Goal: Task Accomplishment & Management: Manage account settings

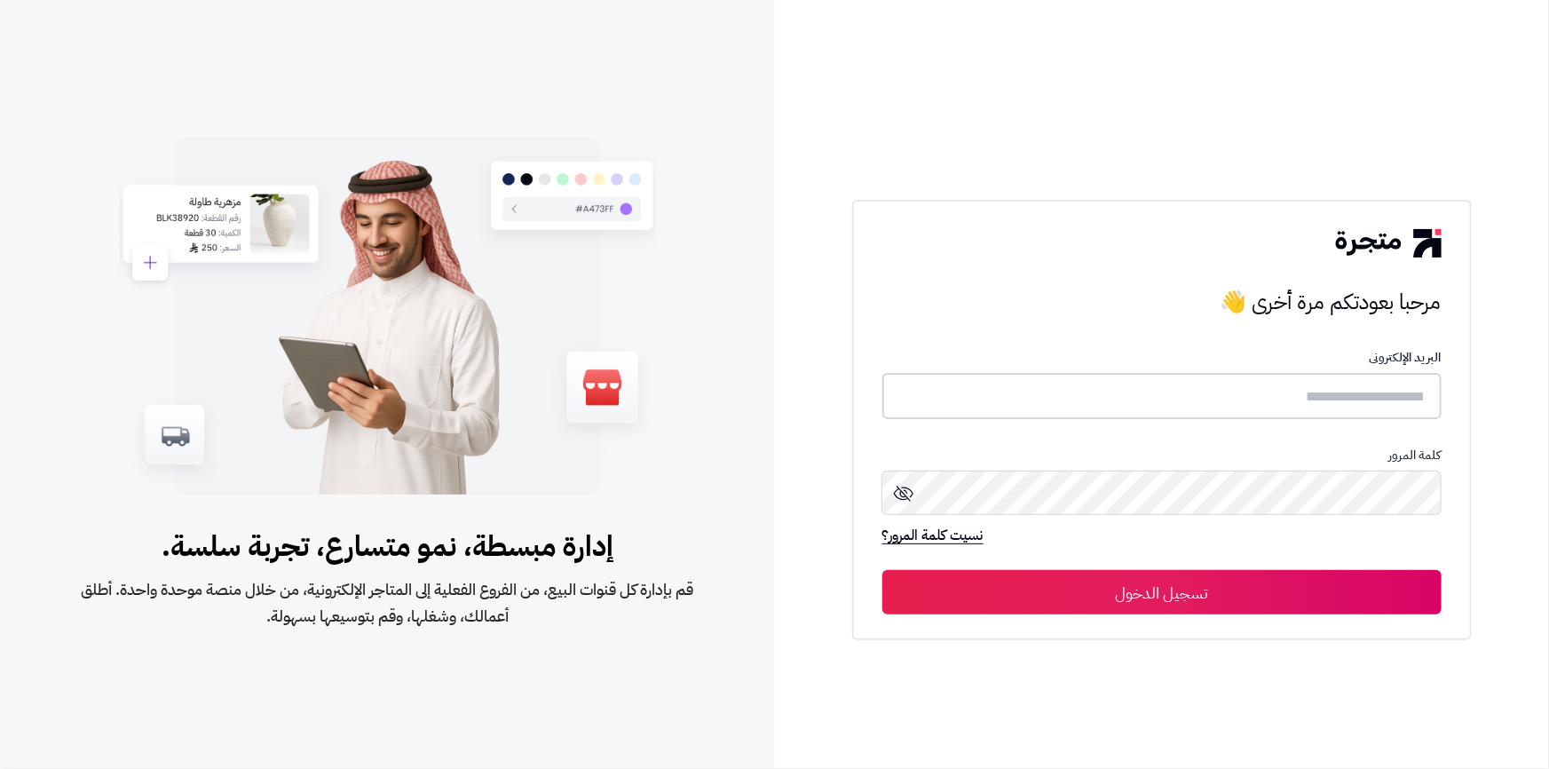
click at [1348, 391] on input "text" at bounding box center [1161, 396] width 559 height 47
type input "******"
click at [1295, 466] on div "كلمة المرور" at bounding box center [1161, 486] width 559 height 78
click at [1243, 580] on button "تسجيل الدخول" at bounding box center [1161, 591] width 559 height 44
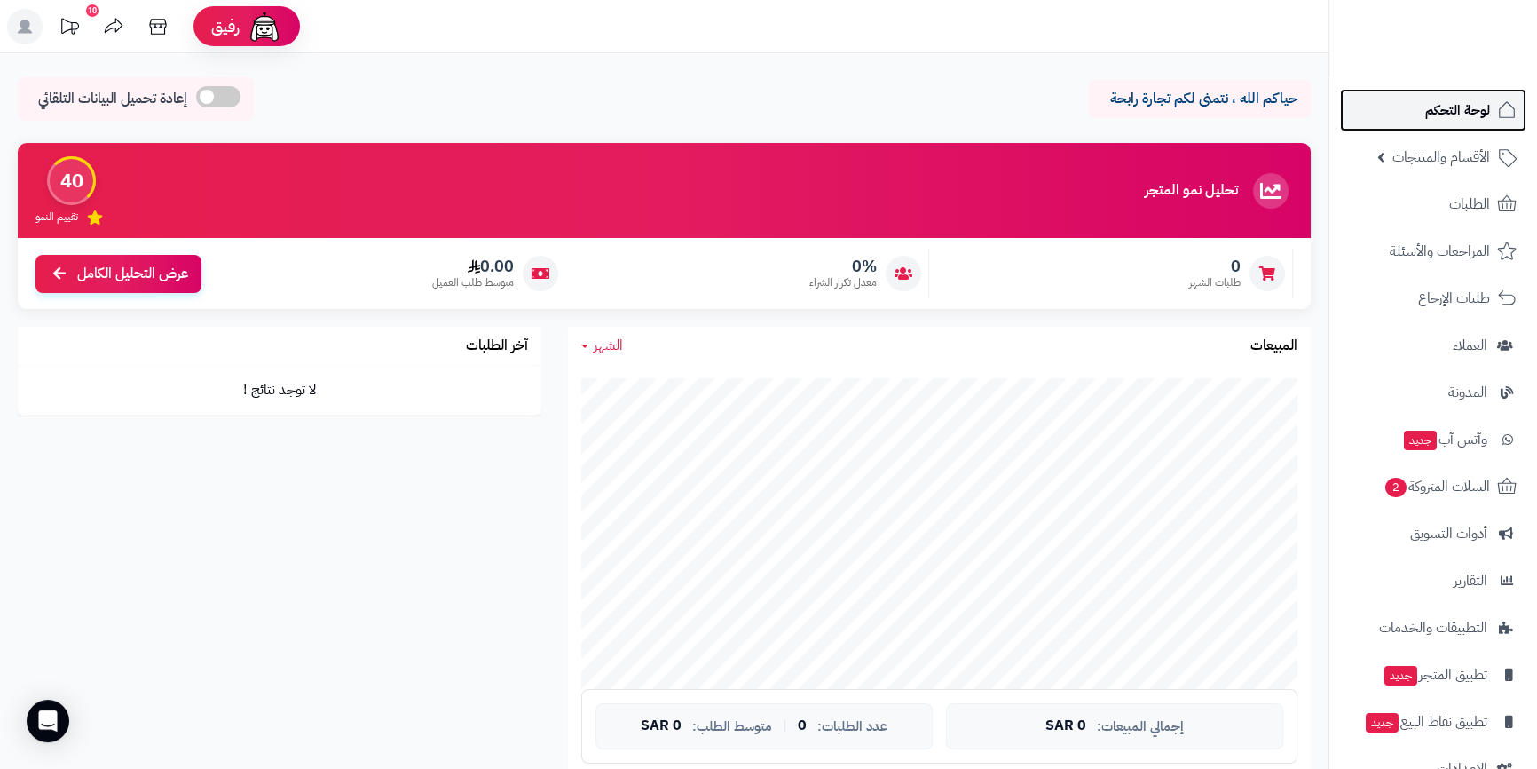
click at [1449, 120] on span "لوحة التحكم" at bounding box center [1457, 110] width 65 height 25
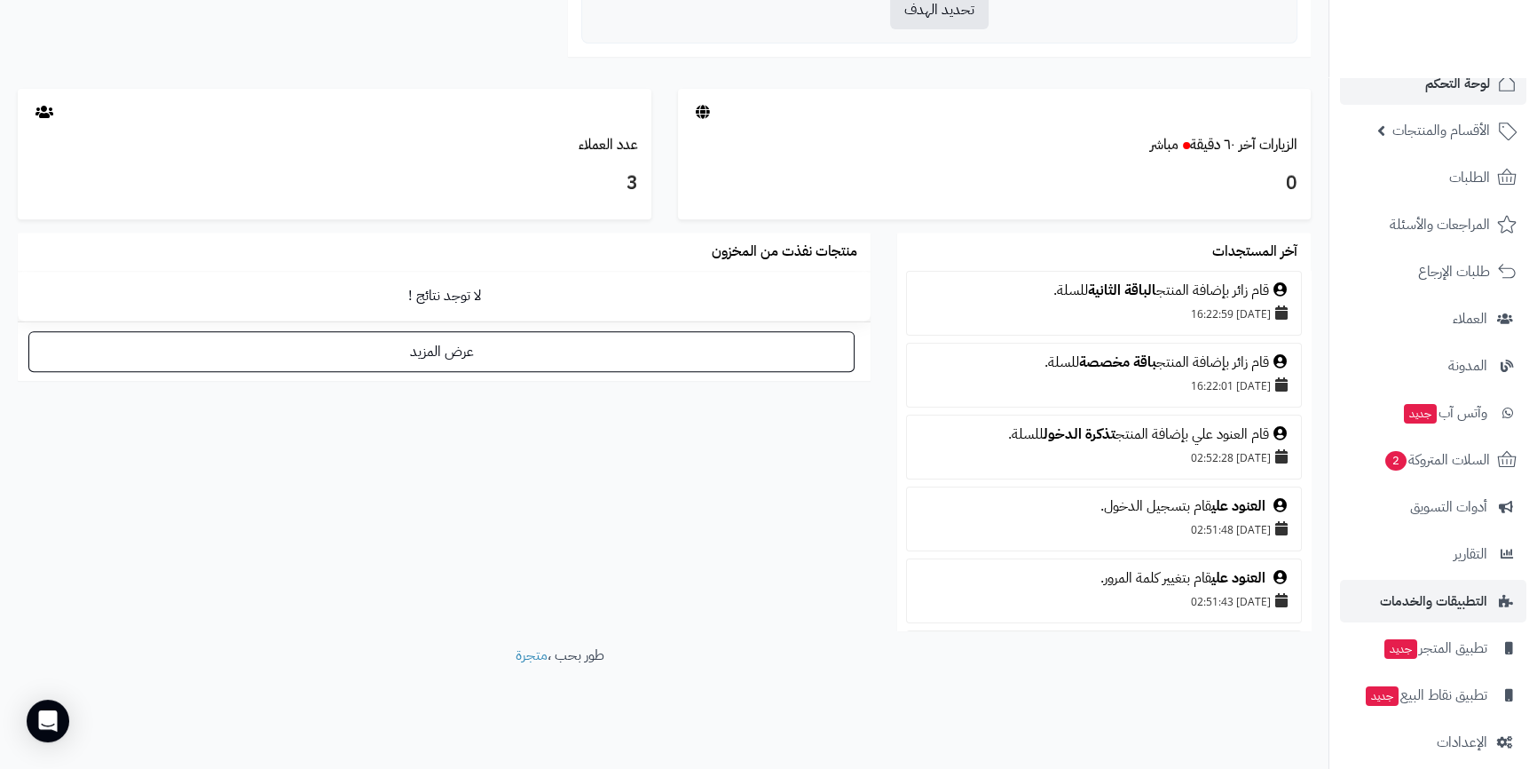
scroll to position [43, 0]
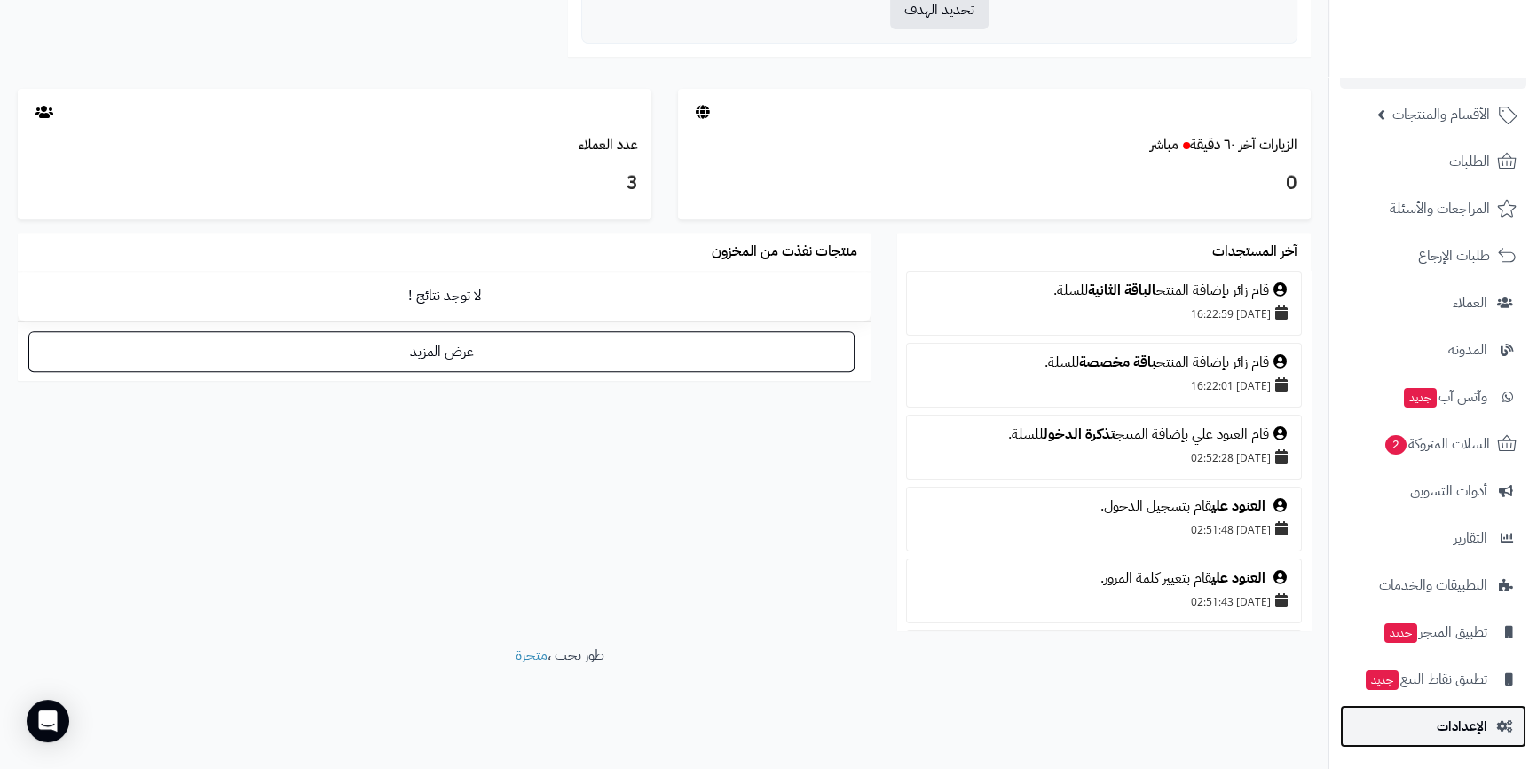
click at [1480, 717] on span "الإعدادات" at bounding box center [1462, 726] width 51 height 25
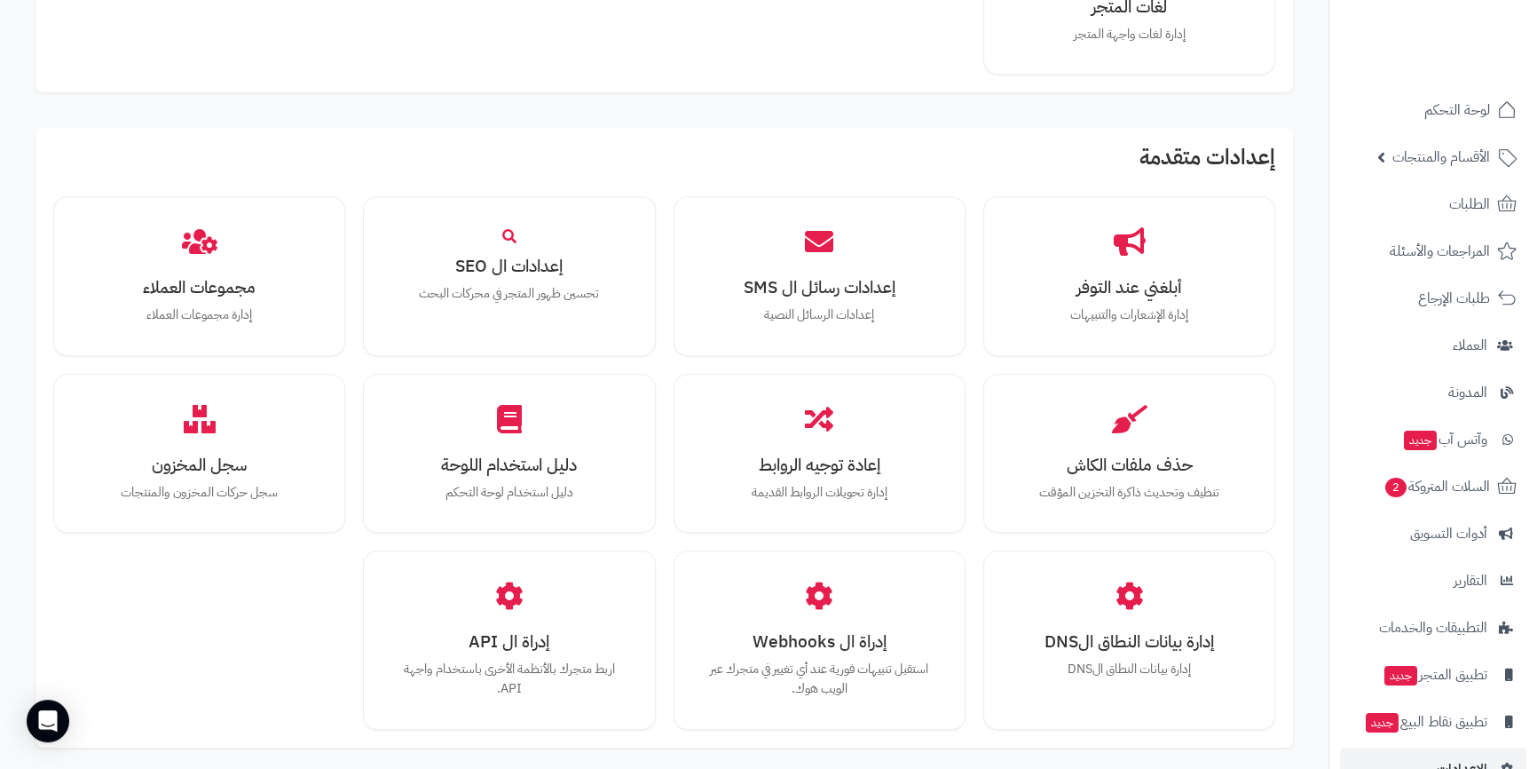
scroll to position [1452, 0]
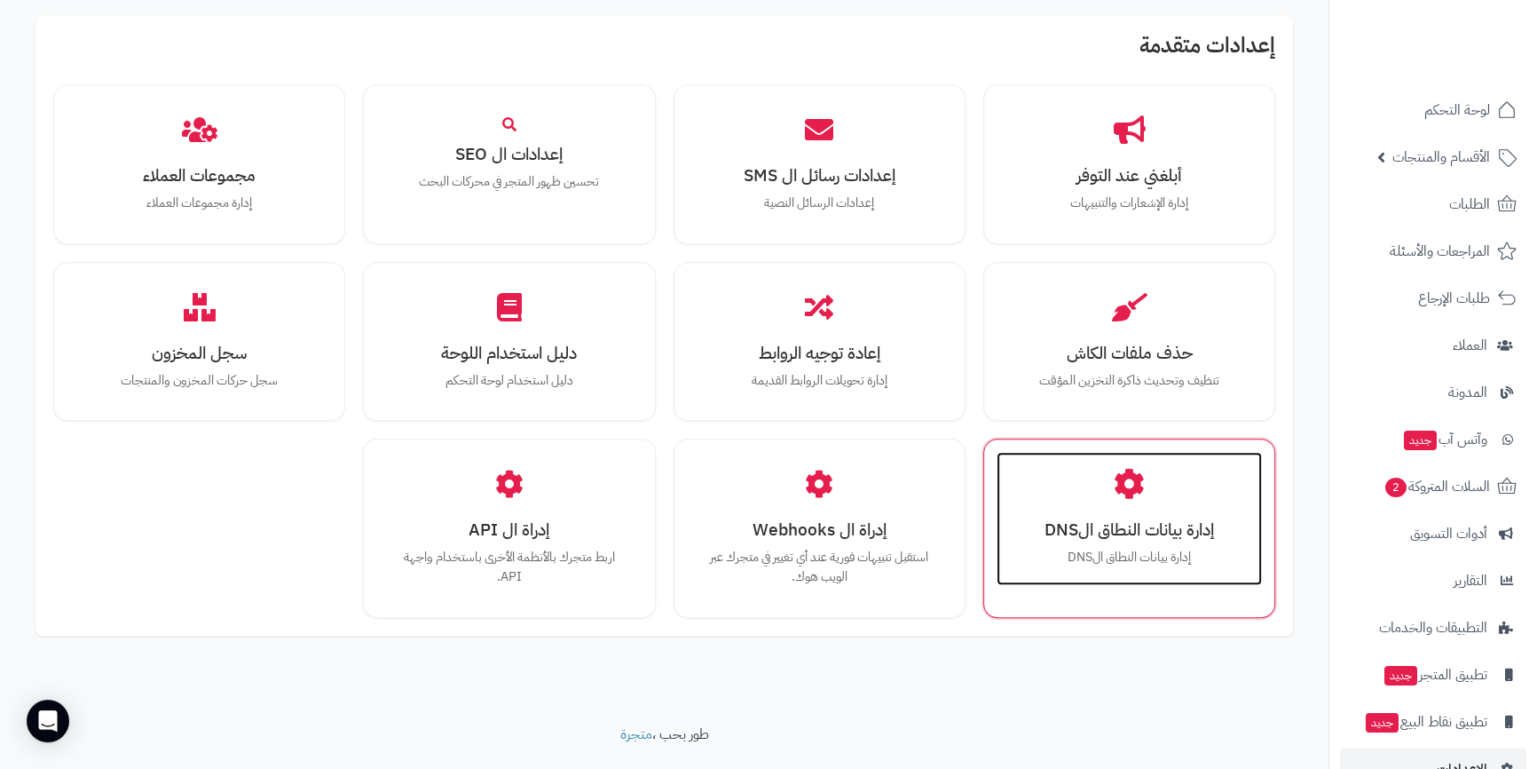
click at [1156, 520] on h3 "إدارة بيانات النطاق الDNS" at bounding box center [1129, 529] width 230 height 19
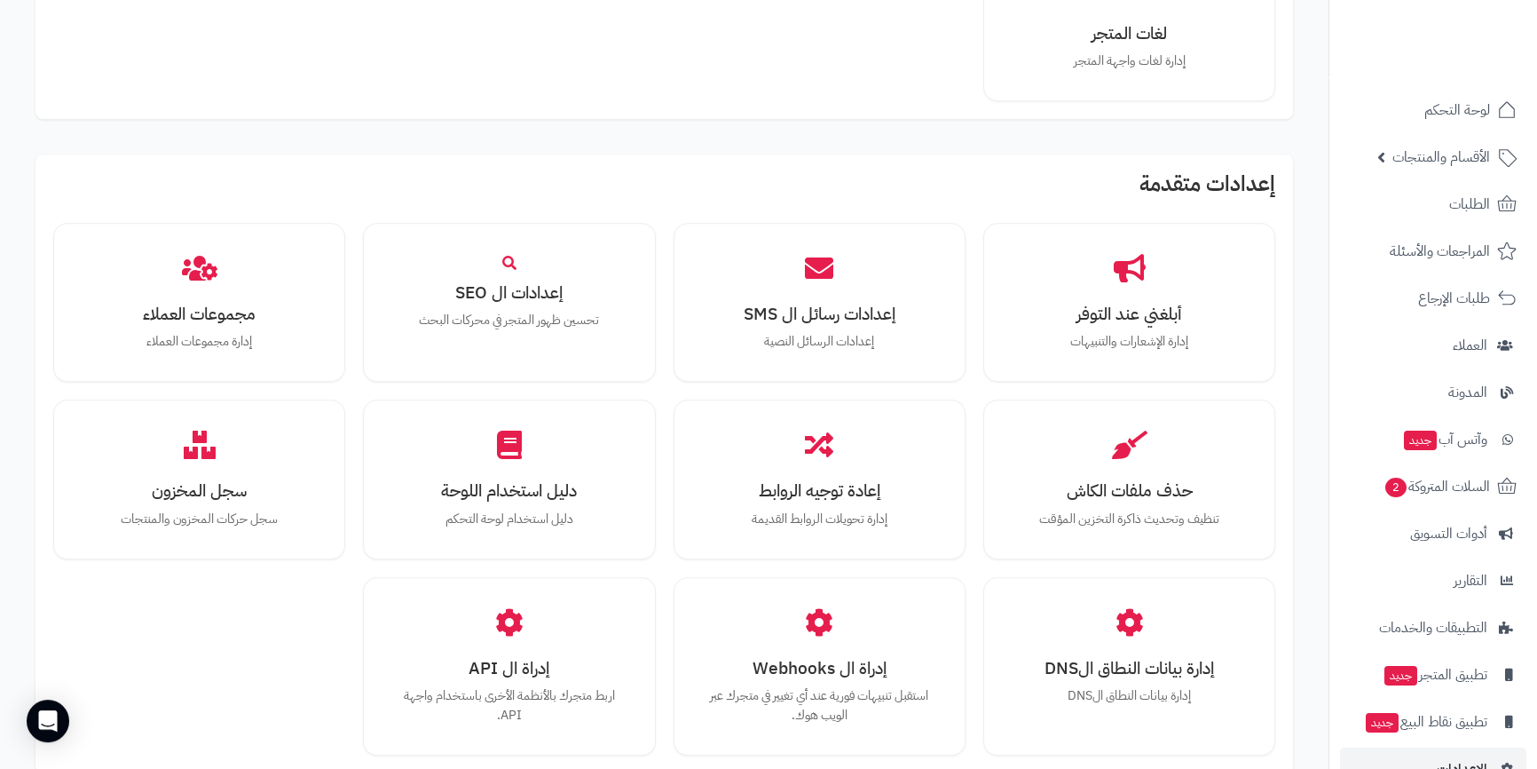
scroll to position [1551, 0]
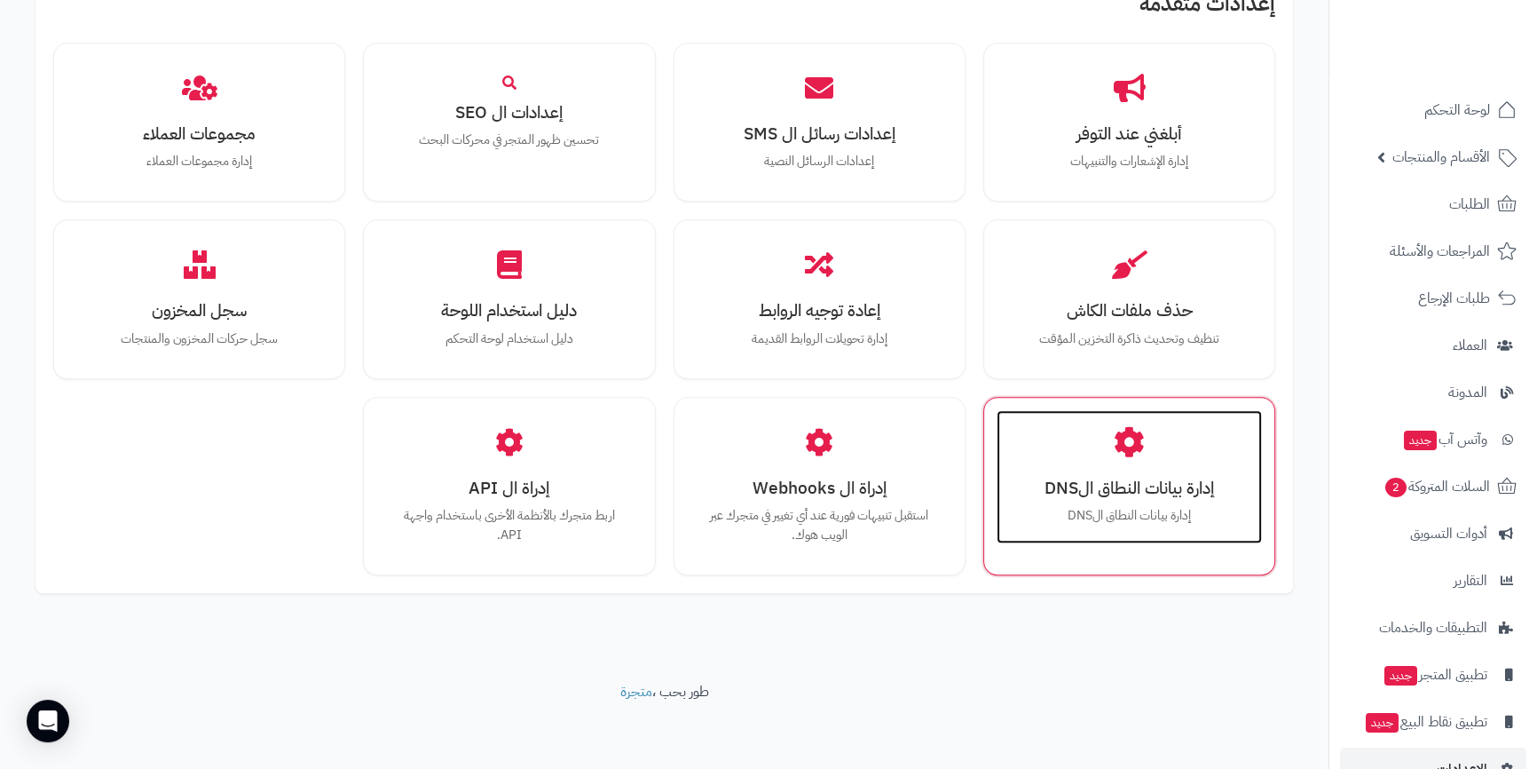
click at [1150, 484] on h3 "إدارة بيانات النطاق الDNS" at bounding box center [1129, 487] width 230 height 19
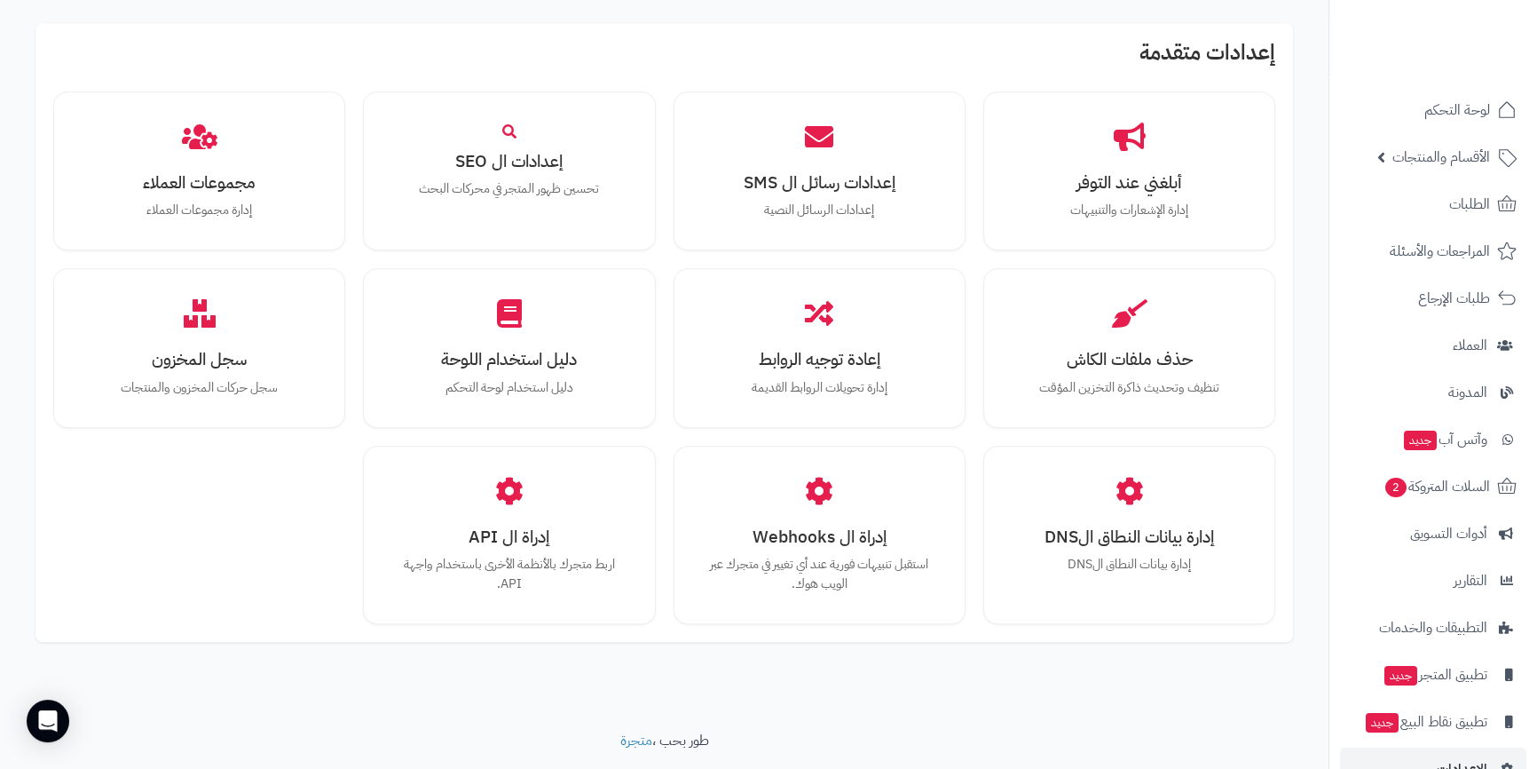
scroll to position [1551, 0]
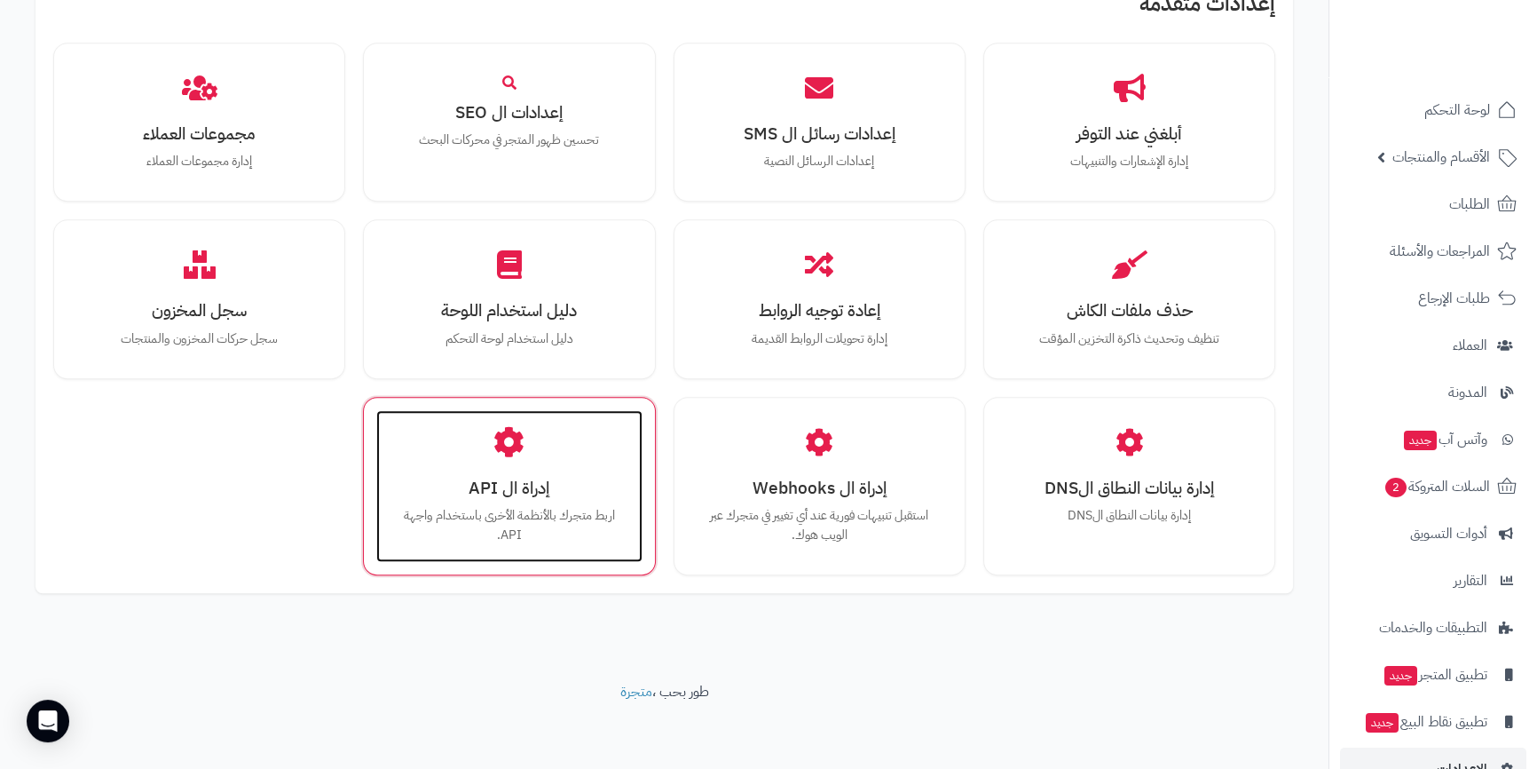
click at [529, 478] on h3 "إدراة ال API" at bounding box center [509, 487] width 230 height 19
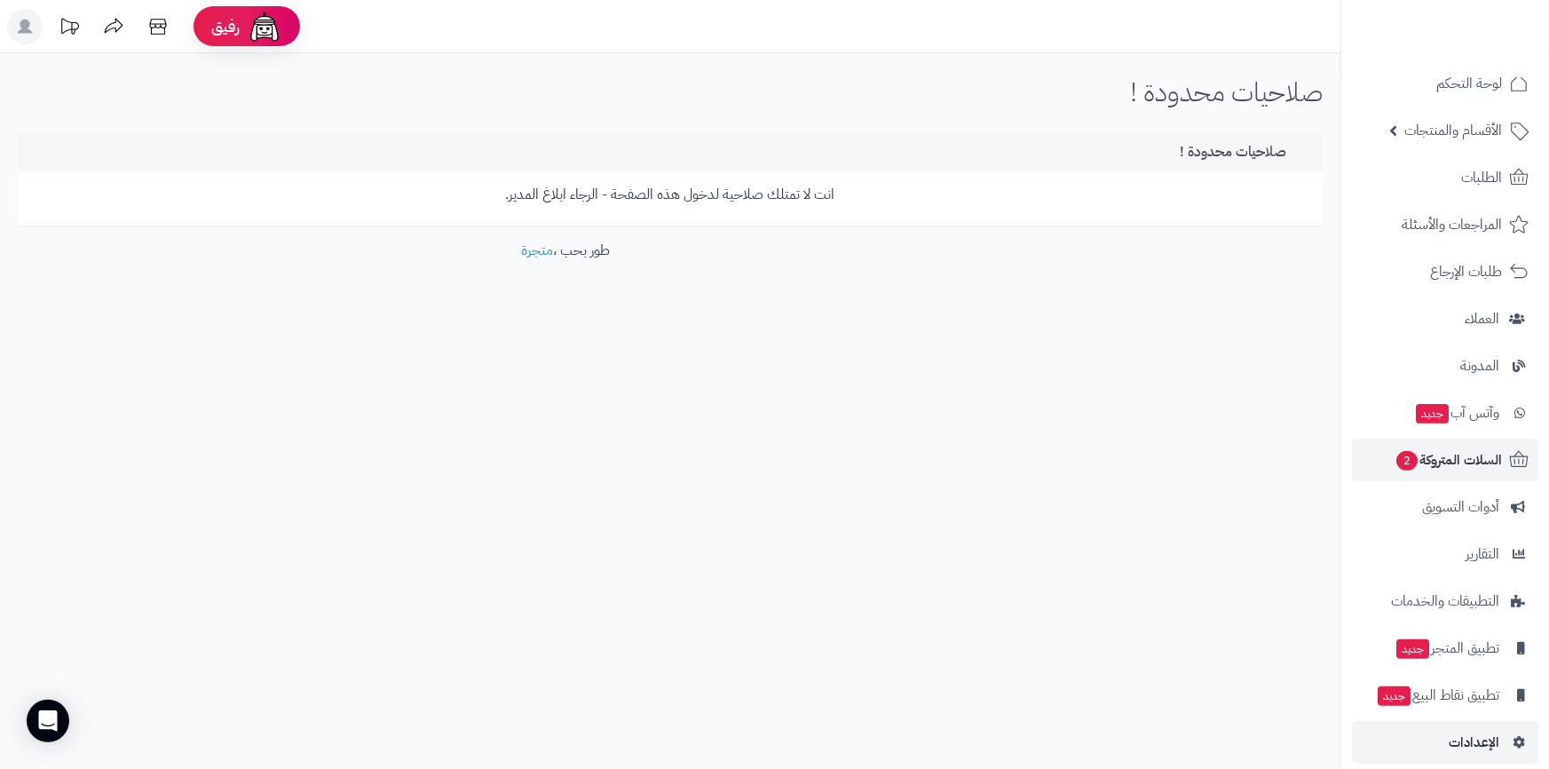
scroll to position [43, 0]
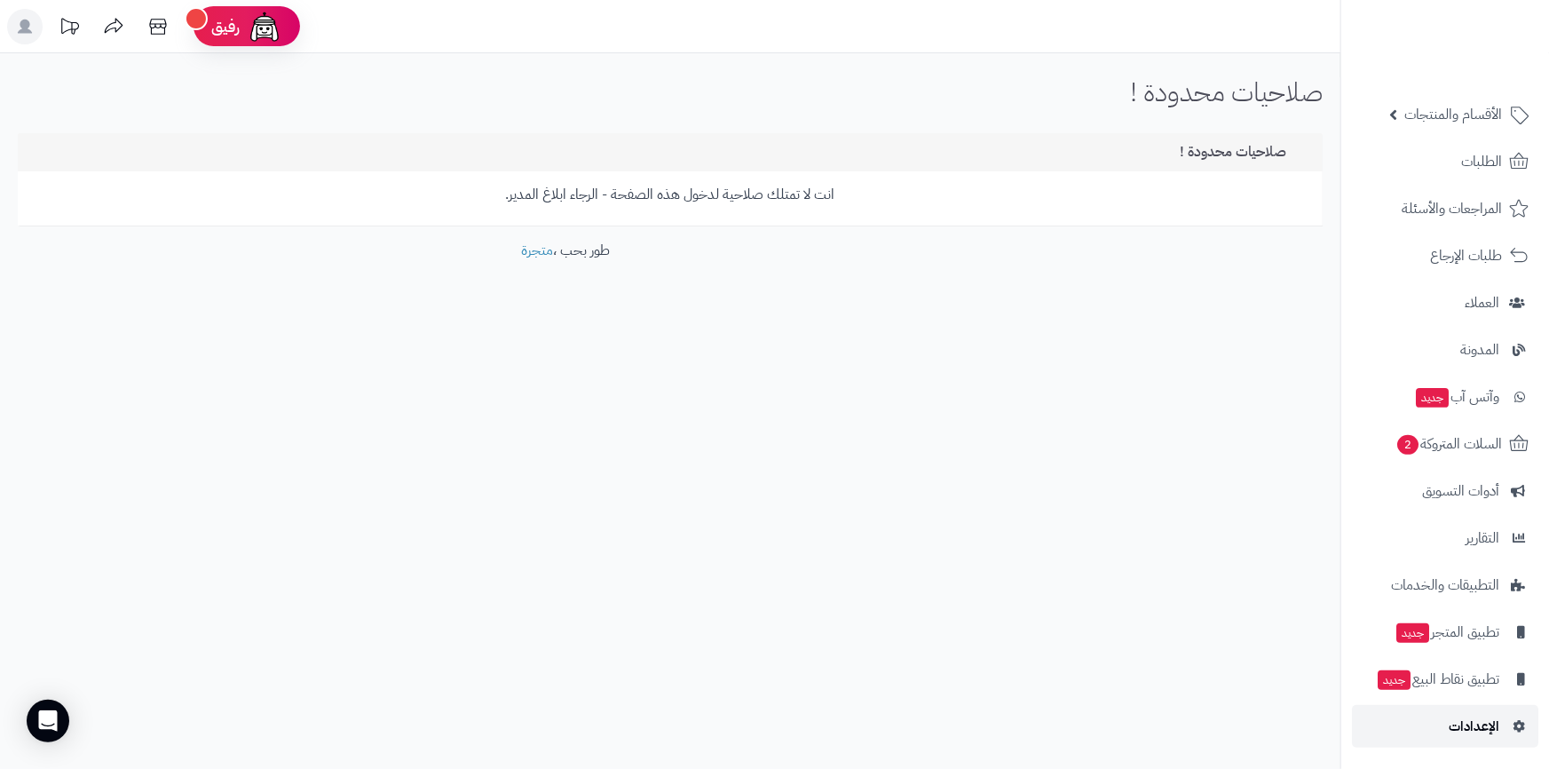
click at [1469, 722] on span "الإعدادات" at bounding box center [1473, 726] width 51 height 25
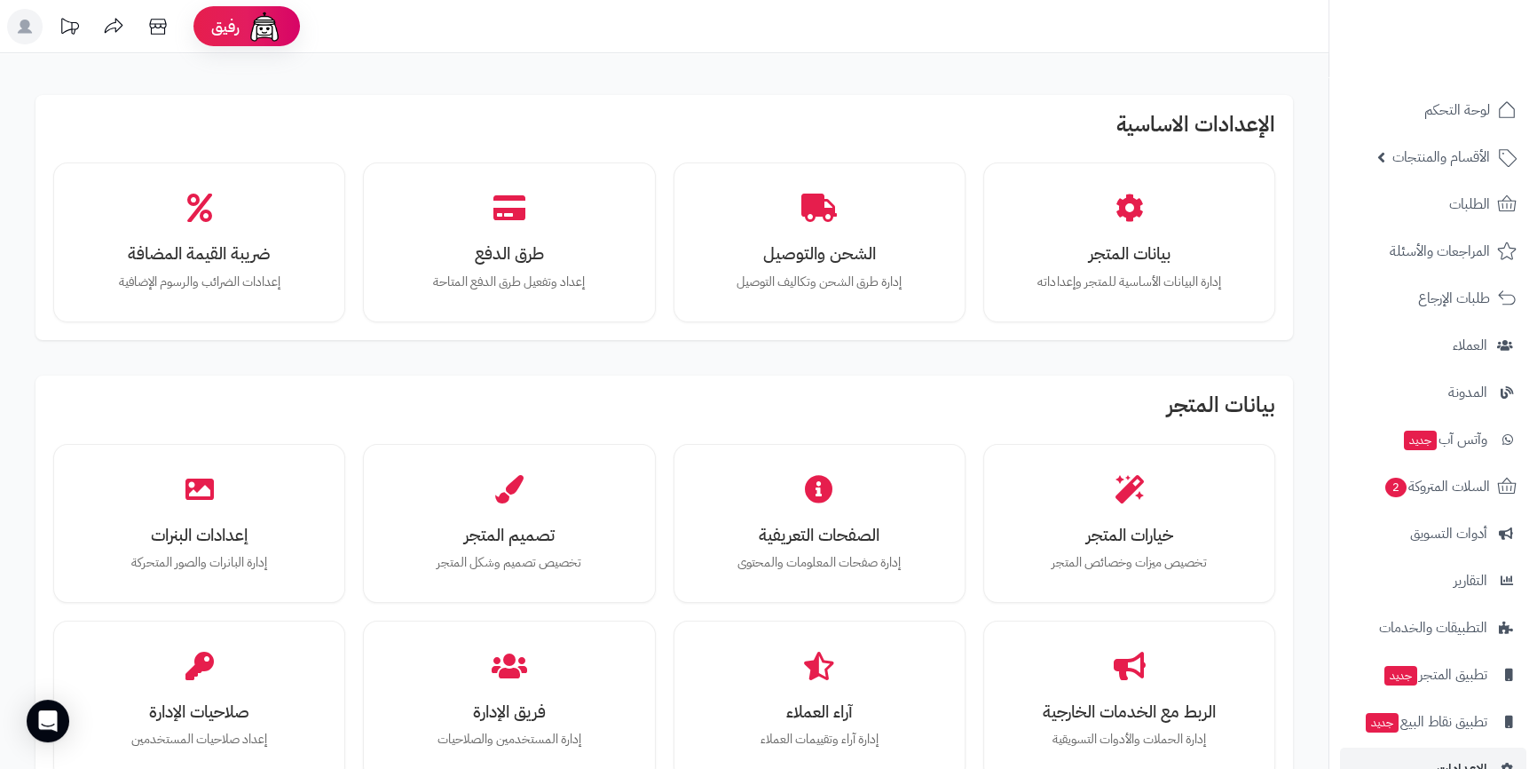
click at [20, 23] on icon at bounding box center [25, 27] width 14 height 14
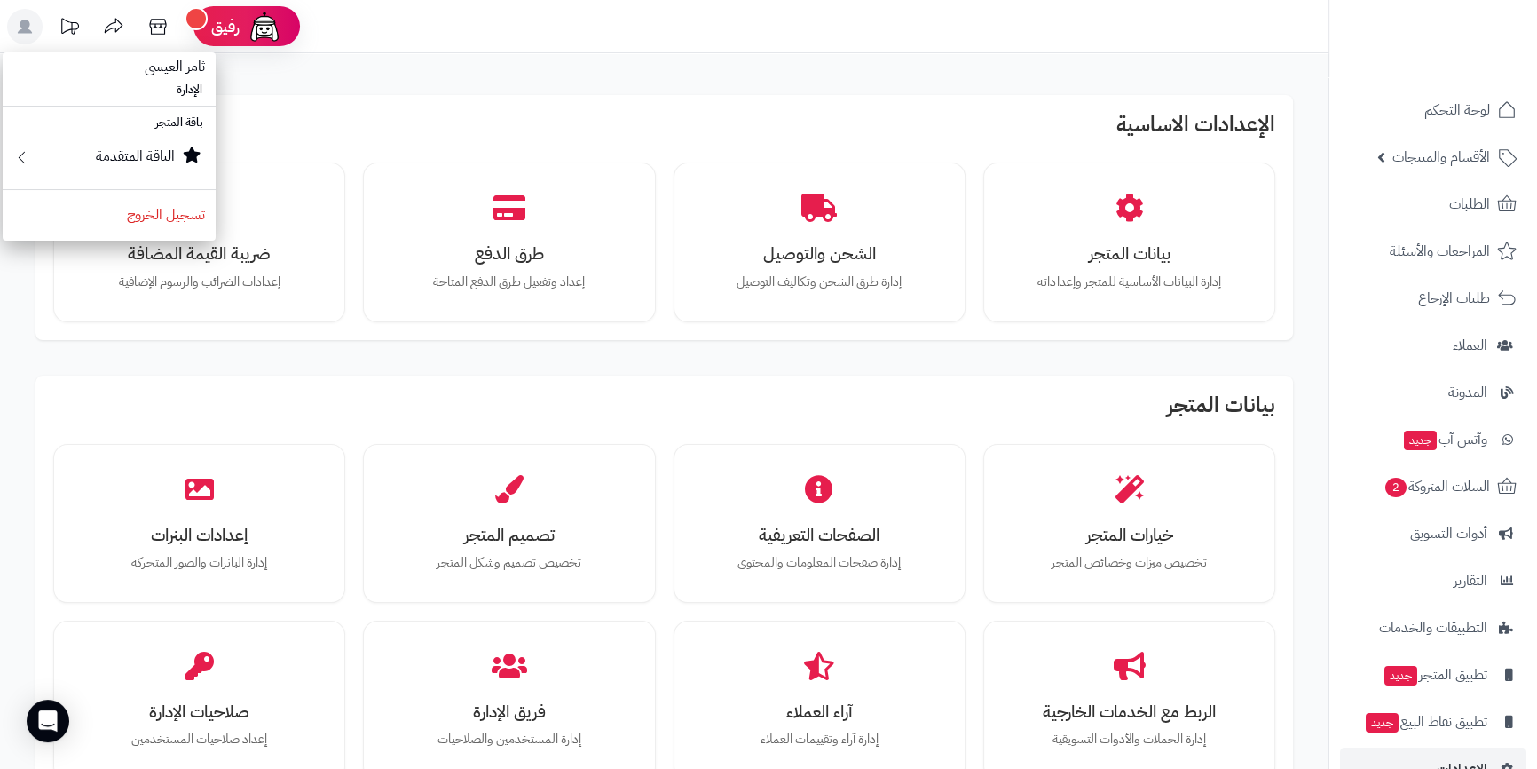
click at [20, 23] on icon at bounding box center [25, 27] width 14 height 14
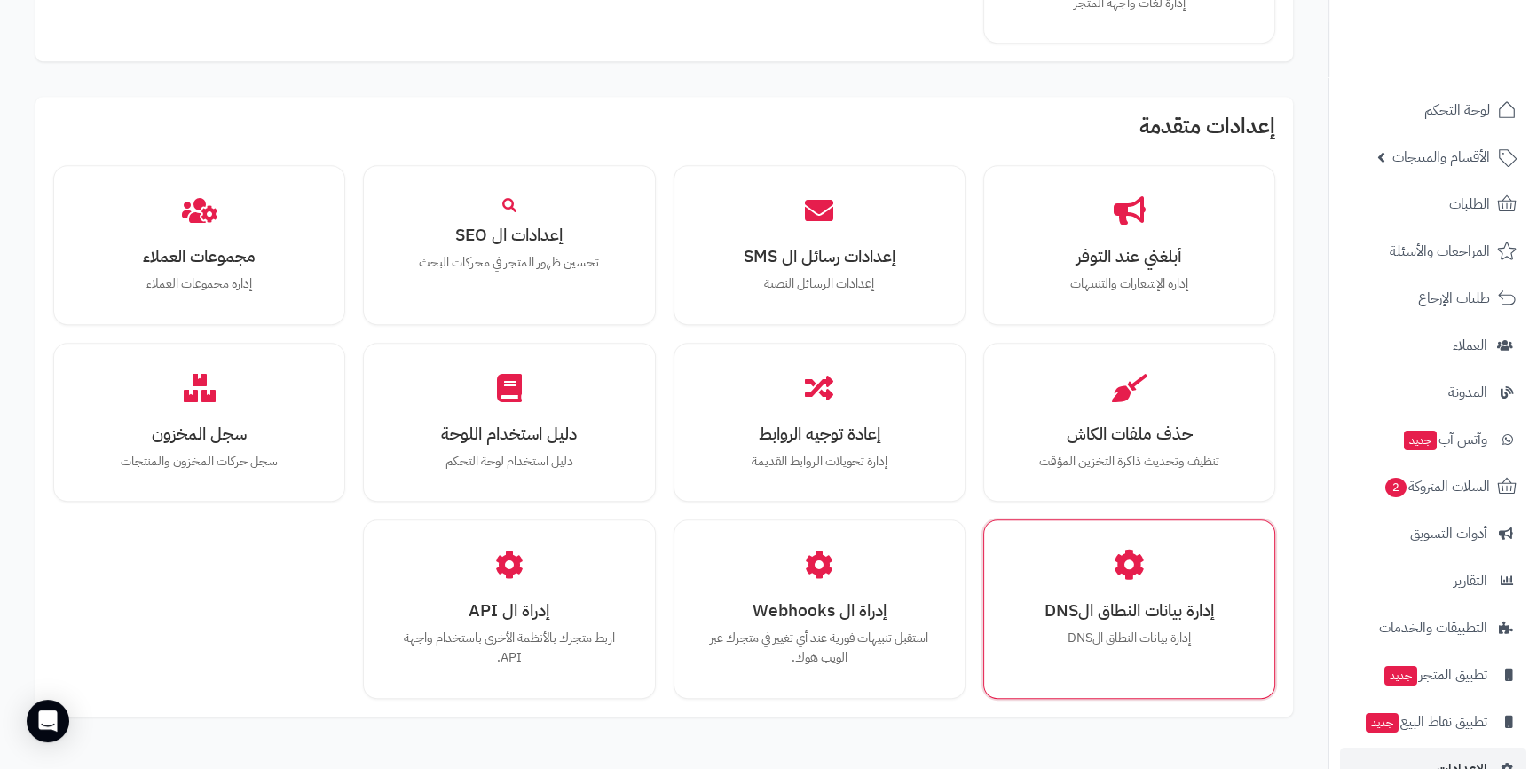
scroll to position [1494, 0]
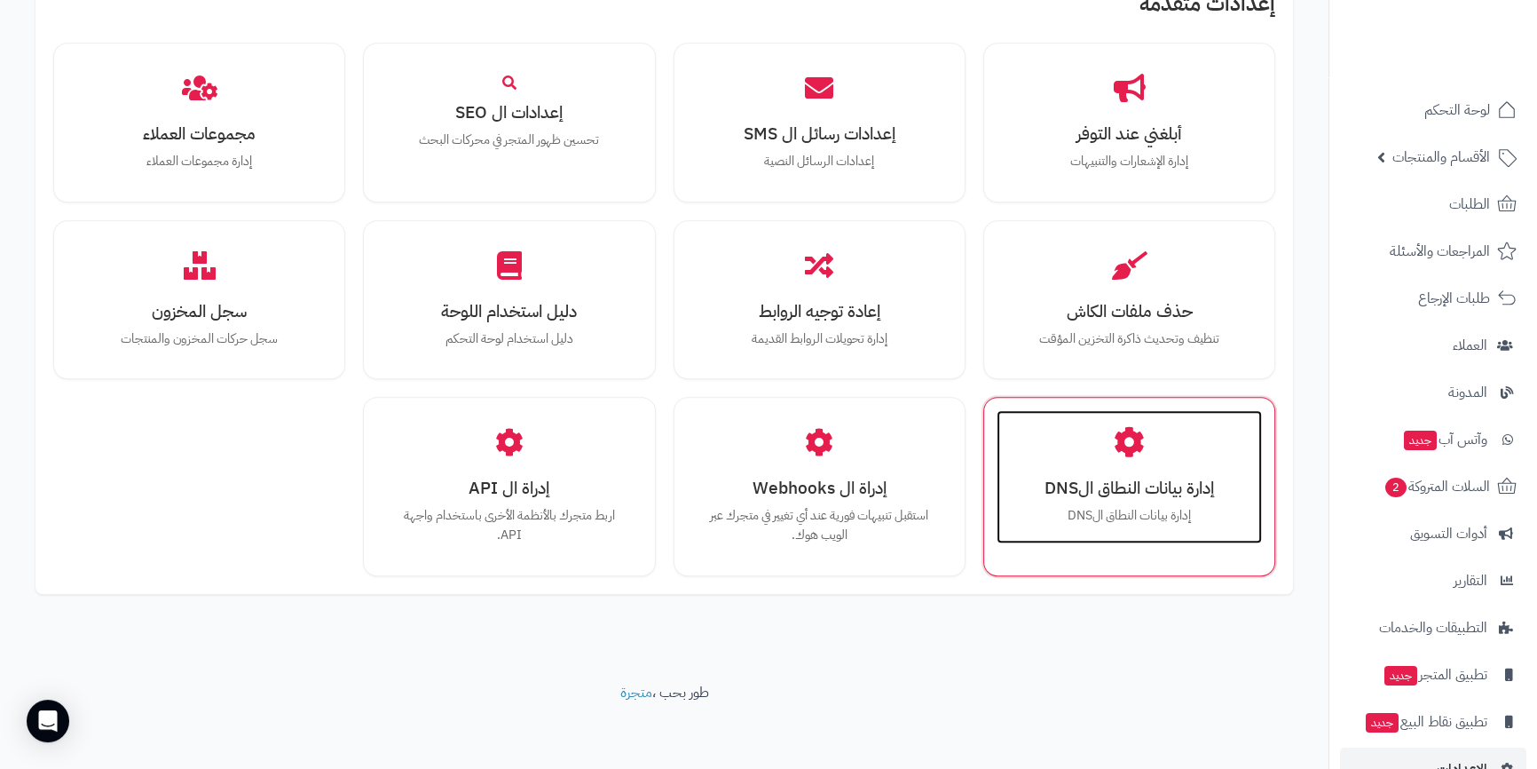
click at [1146, 489] on h3 "إدارة بيانات النطاق الDNS" at bounding box center [1129, 487] width 230 height 19
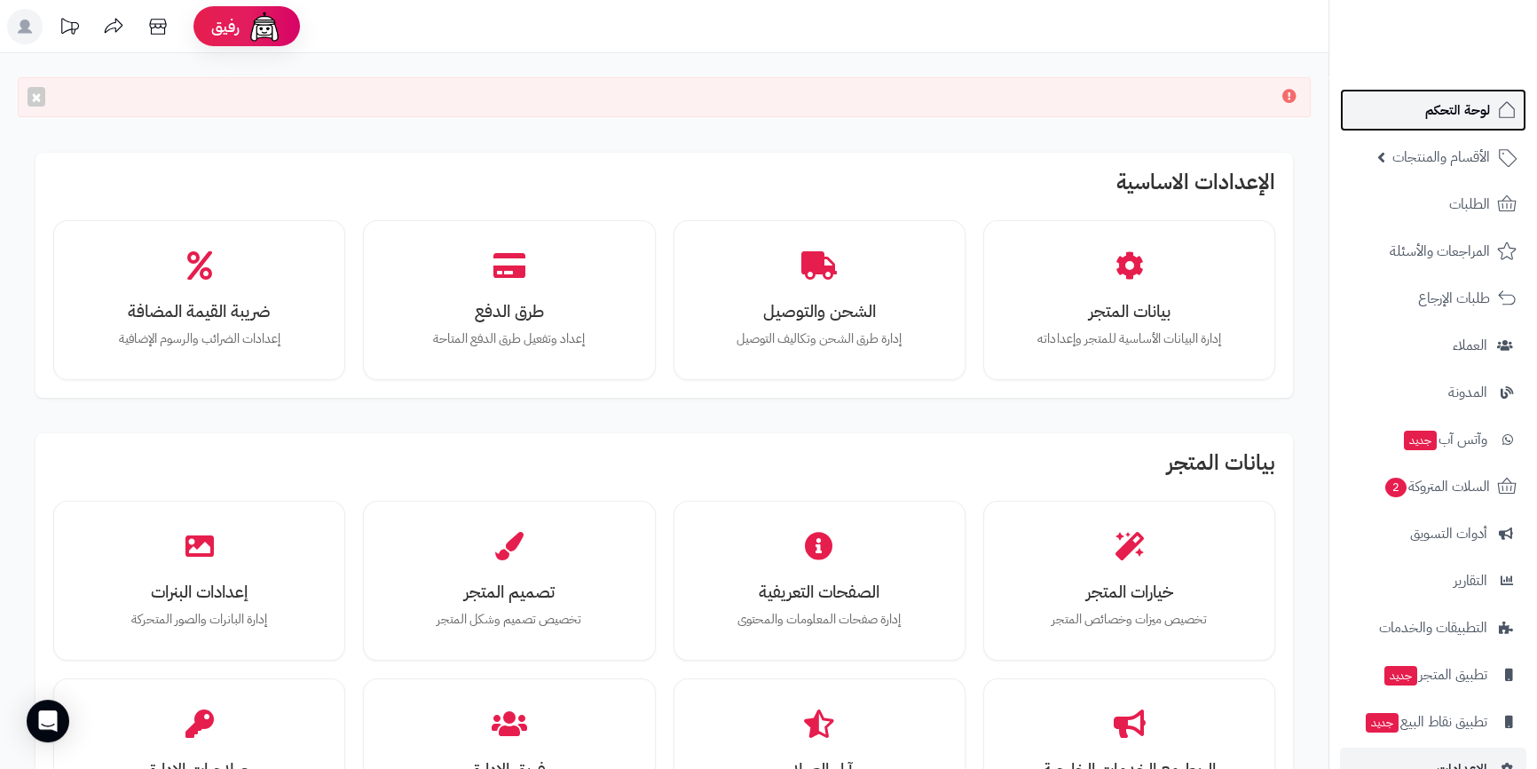
click at [1456, 99] on span "لوحة التحكم" at bounding box center [1457, 110] width 65 height 25
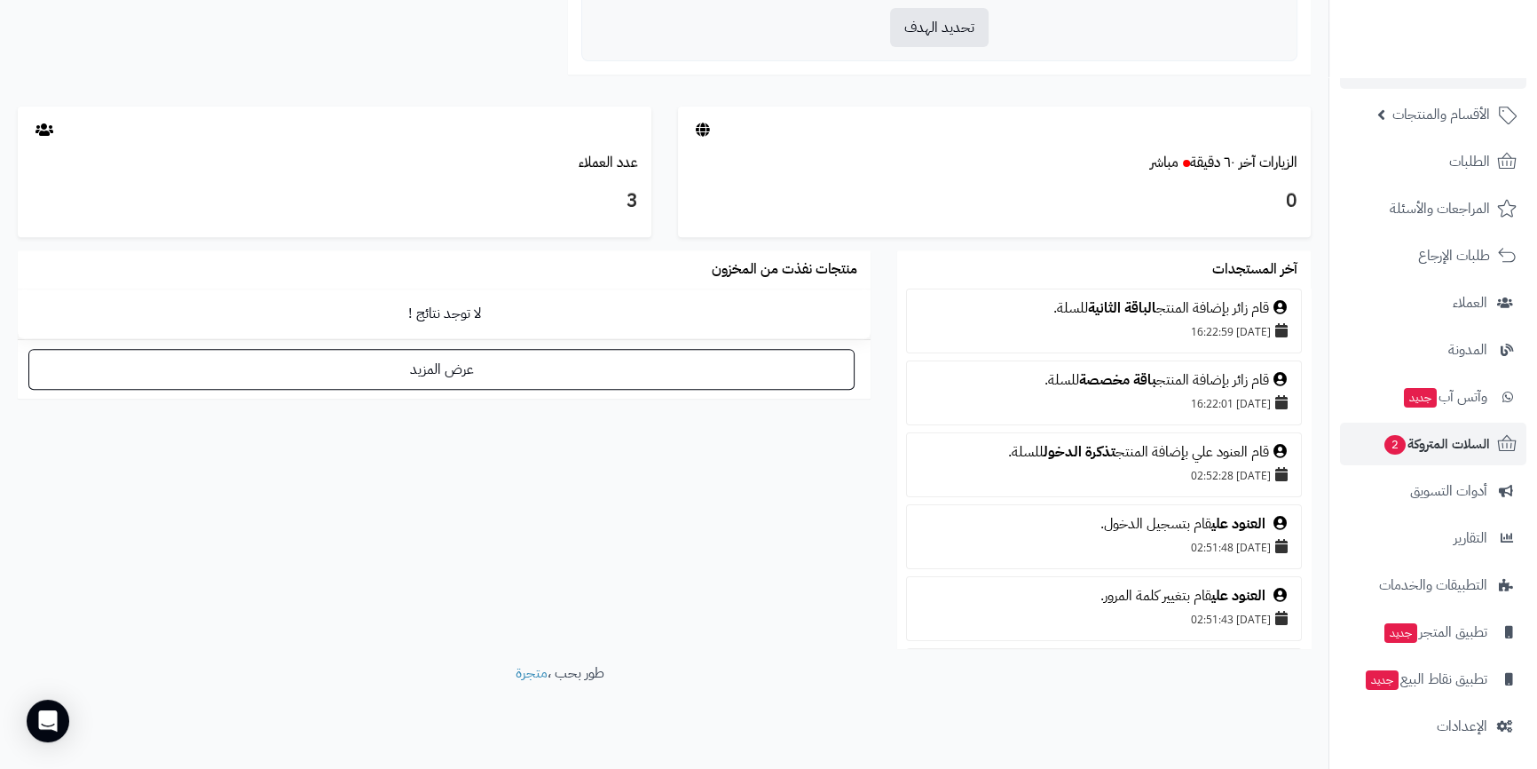
scroll to position [856, 0]
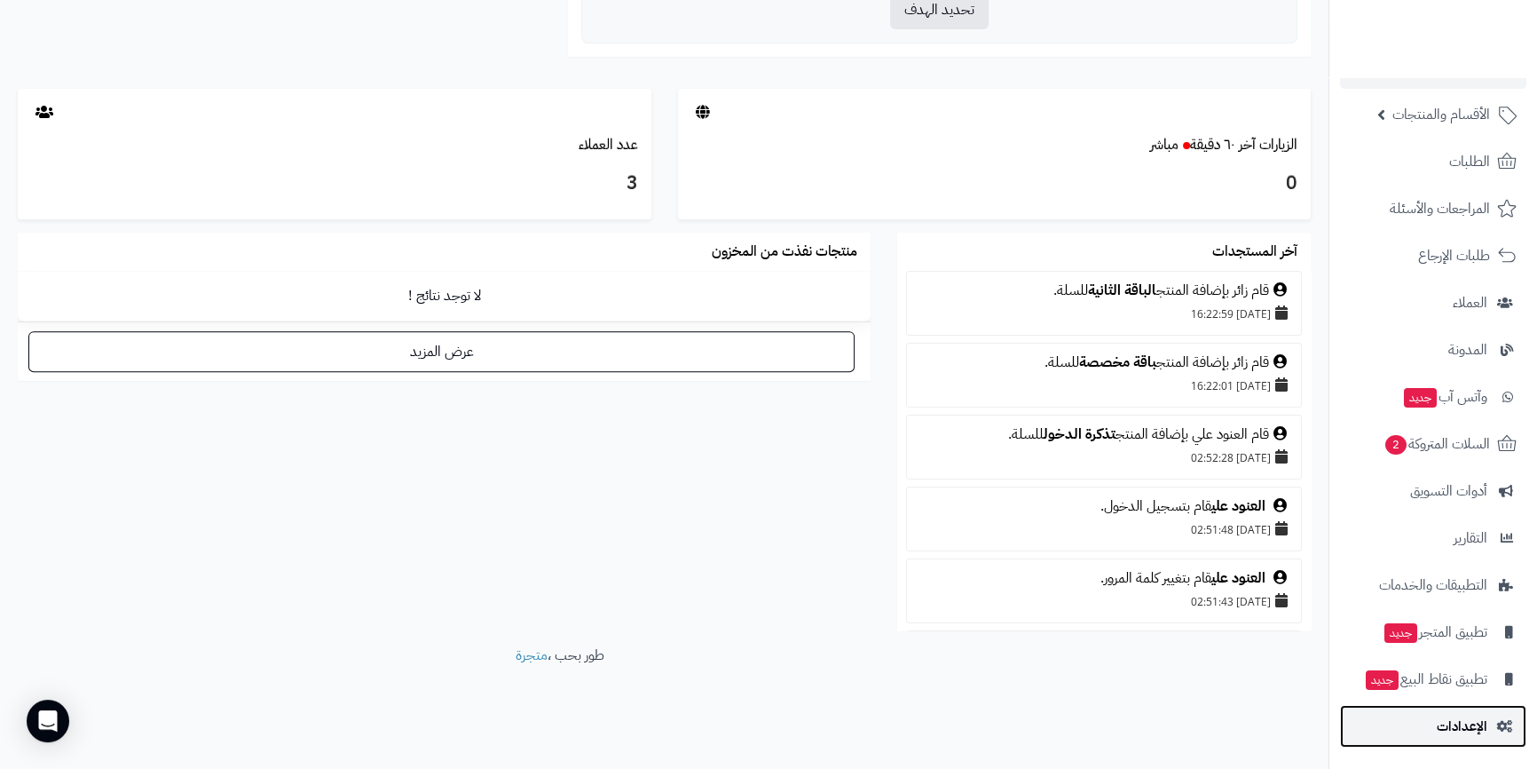
click at [1448, 719] on span "الإعدادات" at bounding box center [1462, 726] width 51 height 25
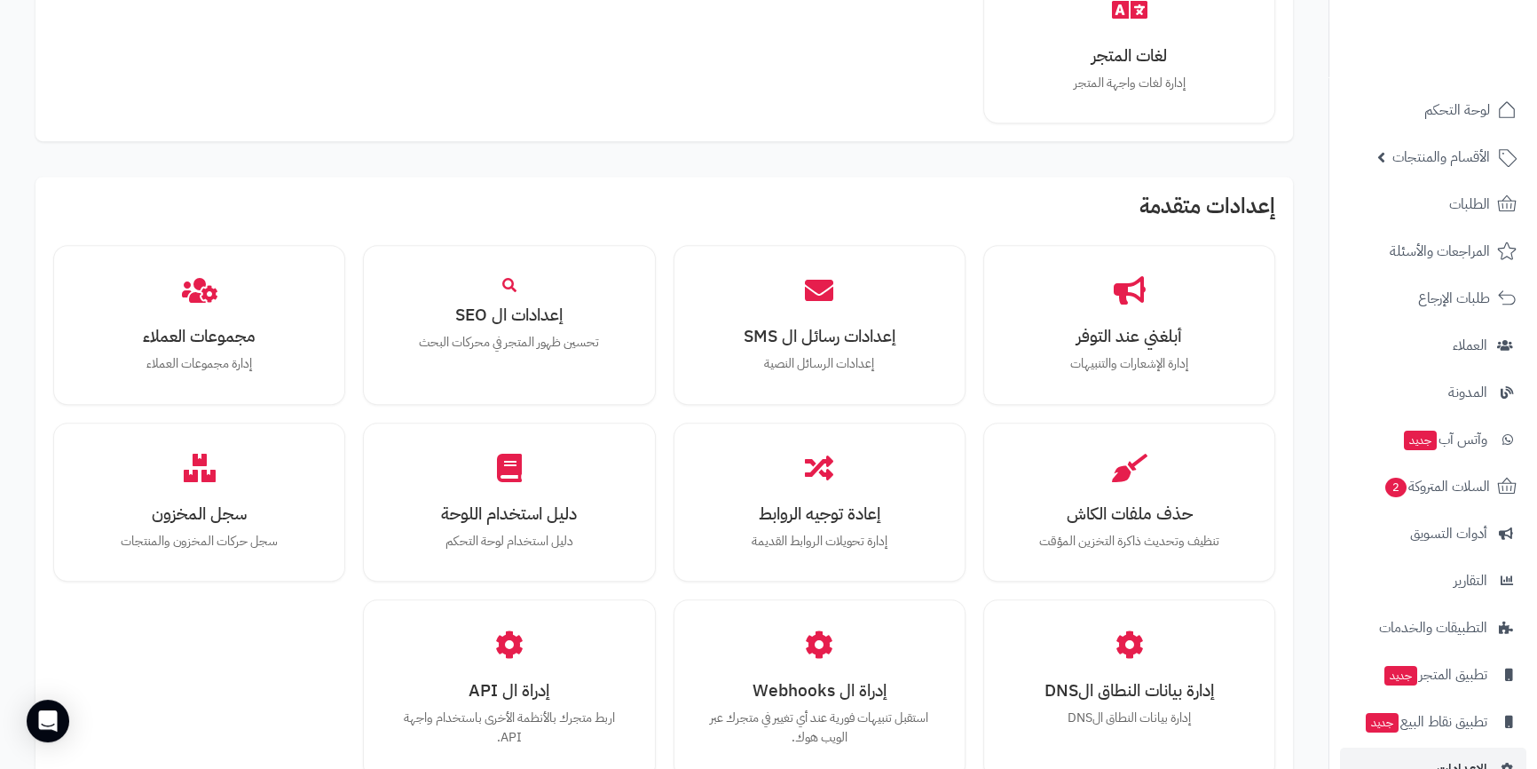
scroll to position [1494, 0]
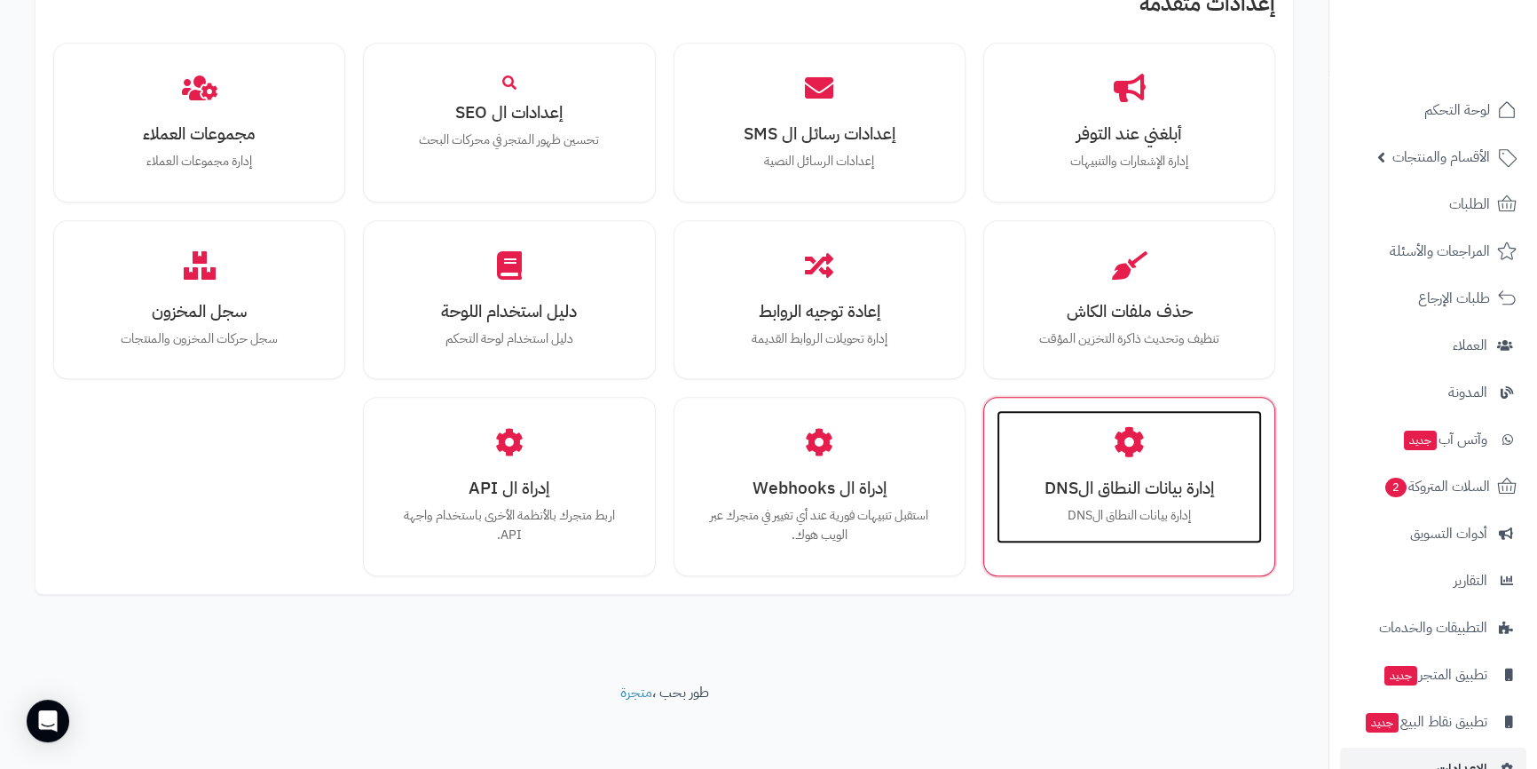
click at [1163, 490] on h3 "إدارة بيانات النطاق الDNS" at bounding box center [1129, 487] width 230 height 19
